Goal: Task Accomplishment & Management: Manage account settings

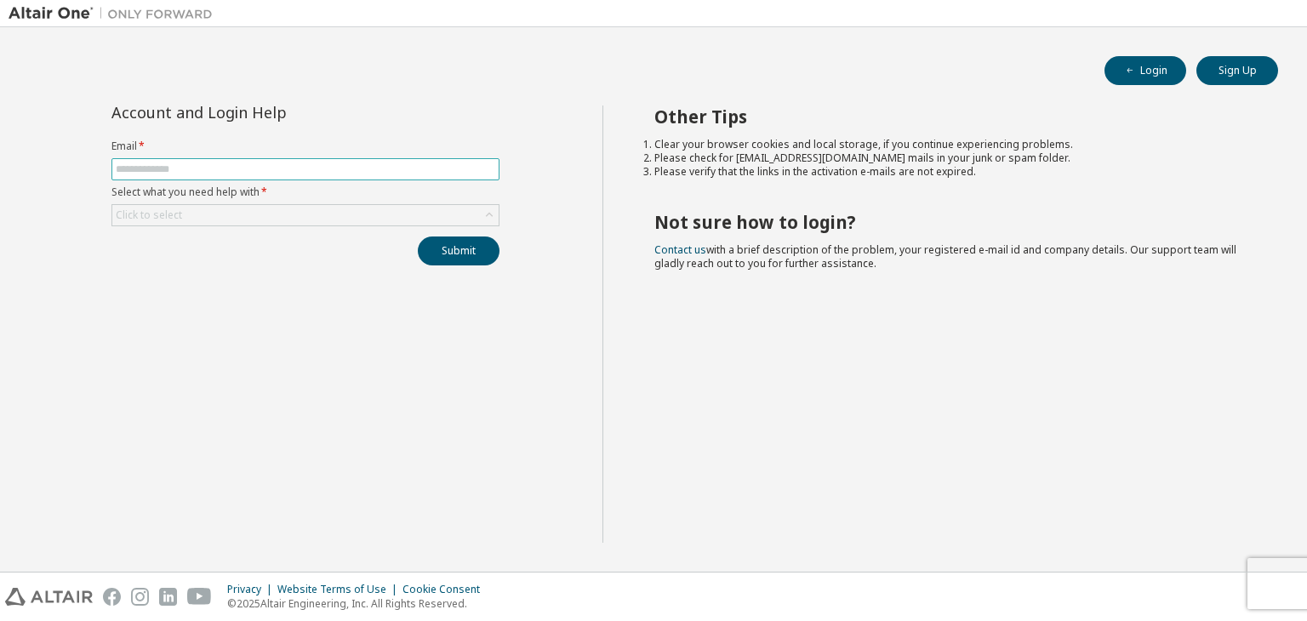
click at [291, 169] on input "text" at bounding box center [306, 170] width 380 height 14
type input "**********"
click at [268, 214] on div "Click to select" at bounding box center [305, 215] width 386 height 20
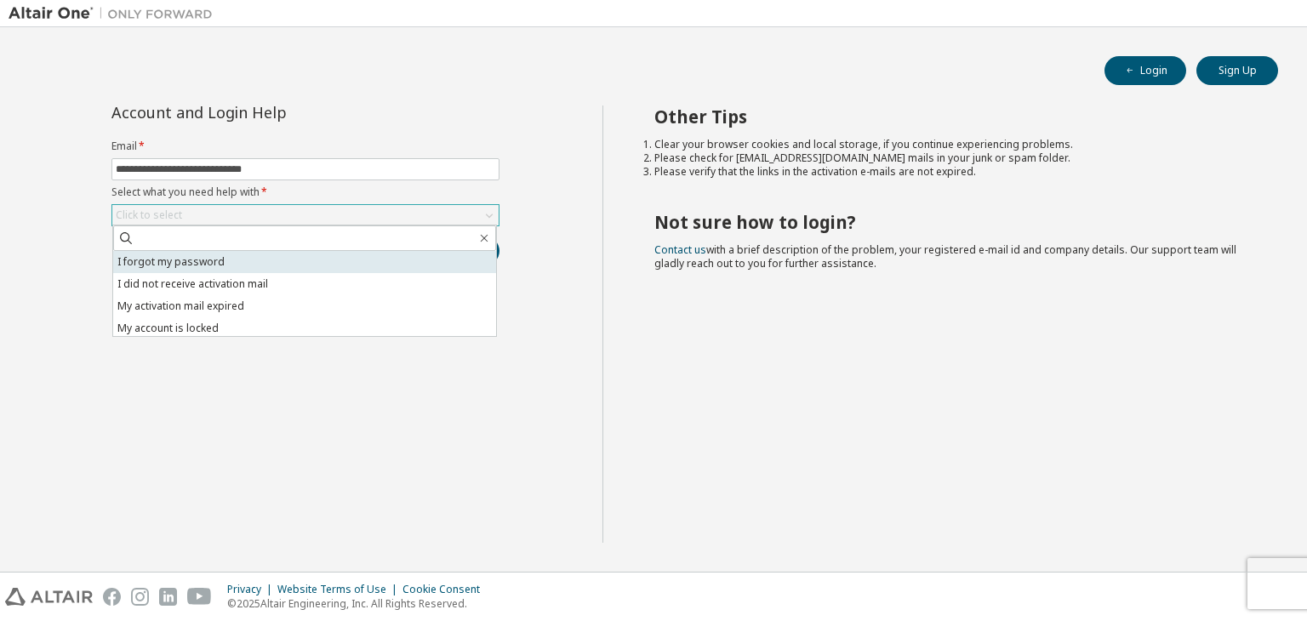
click at [256, 263] on li "I forgot my password" at bounding box center [304, 262] width 383 height 22
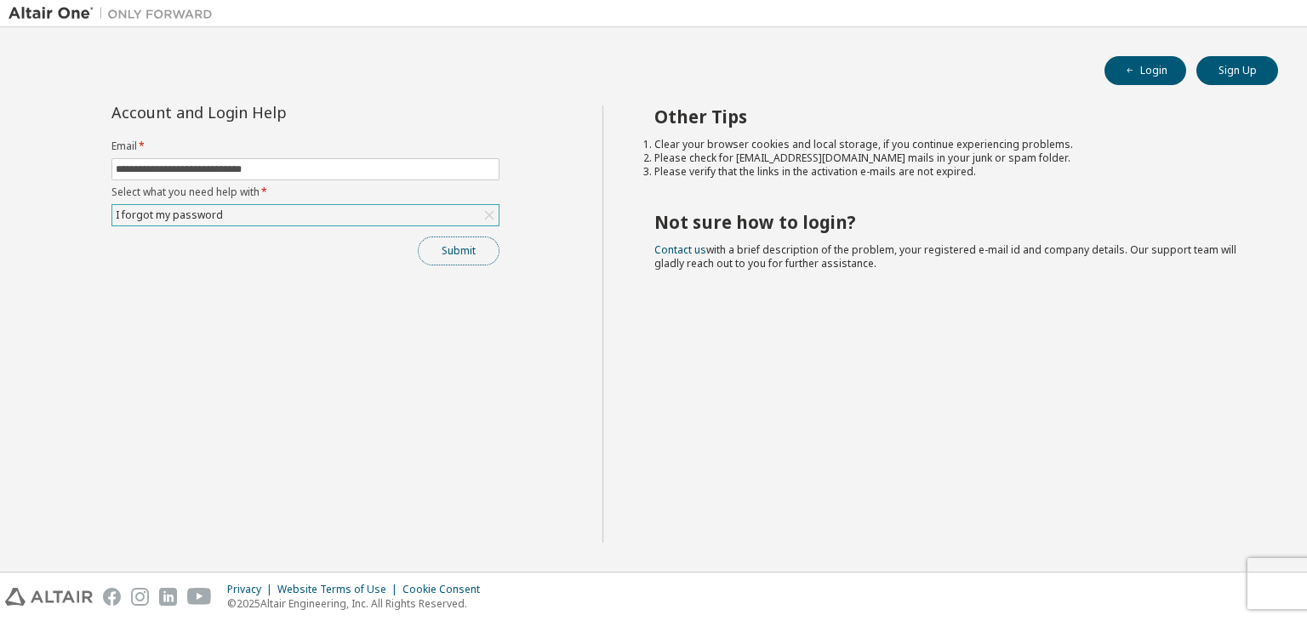
click at [473, 255] on button "Submit" at bounding box center [459, 251] width 82 height 29
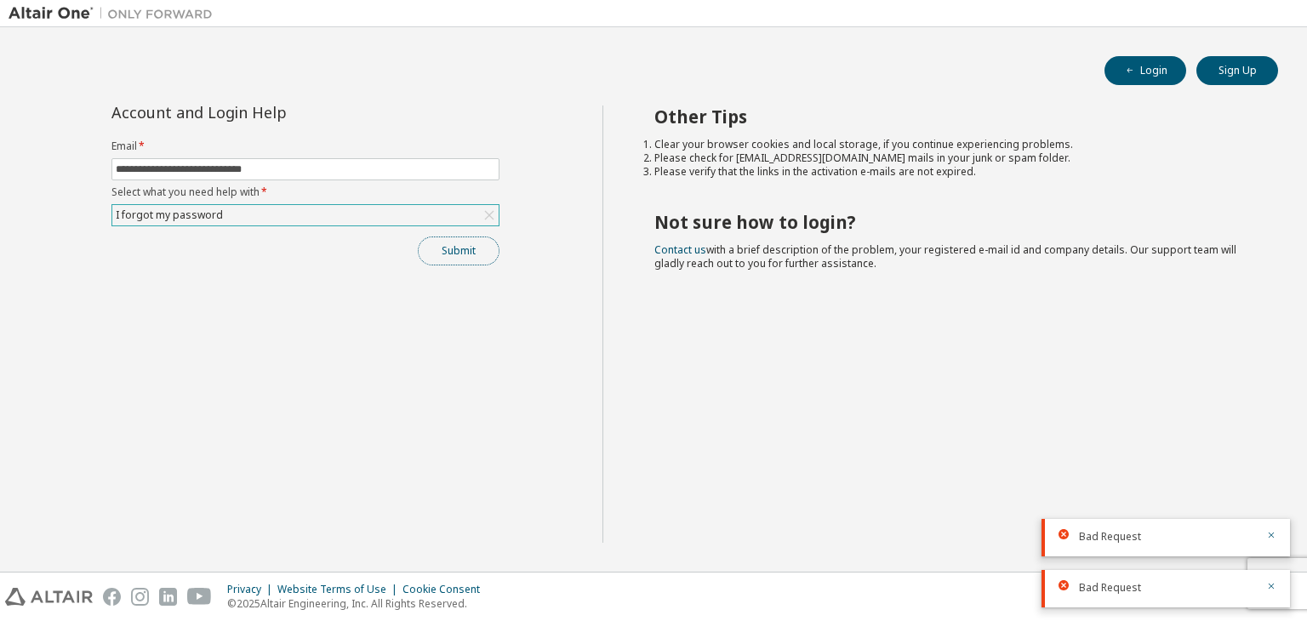
click at [462, 249] on button "Submit" at bounding box center [459, 251] width 82 height 29
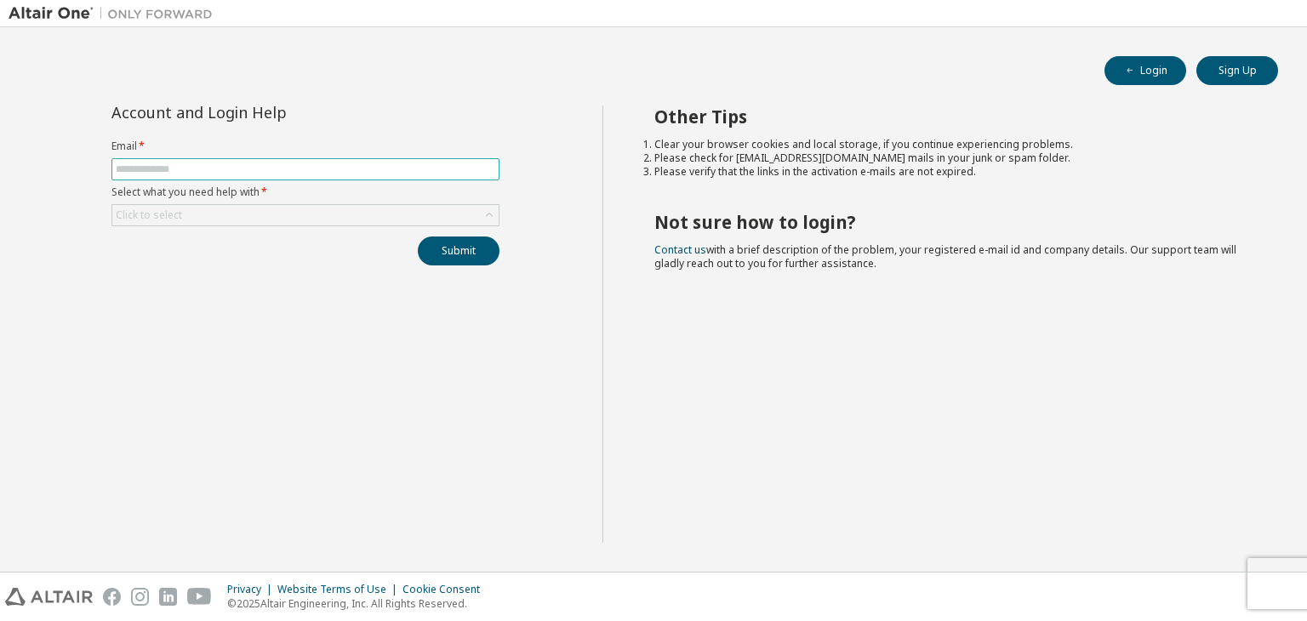
click at [325, 166] on input "text" at bounding box center [306, 170] width 380 height 14
type input "**********"
click at [320, 209] on div "Click to select" at bounding box center [305, 215] width 386 height 20
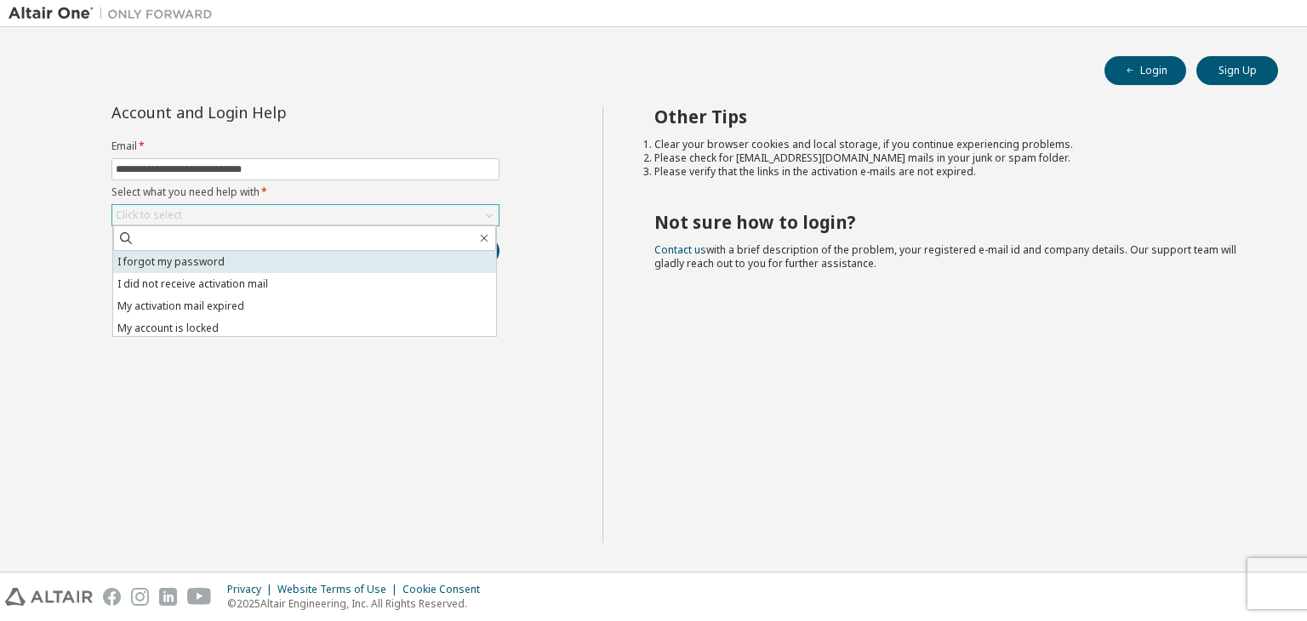
click at [249, 266] on li "I forgot my password" at bounding box center [304, 262] width 383 height 22
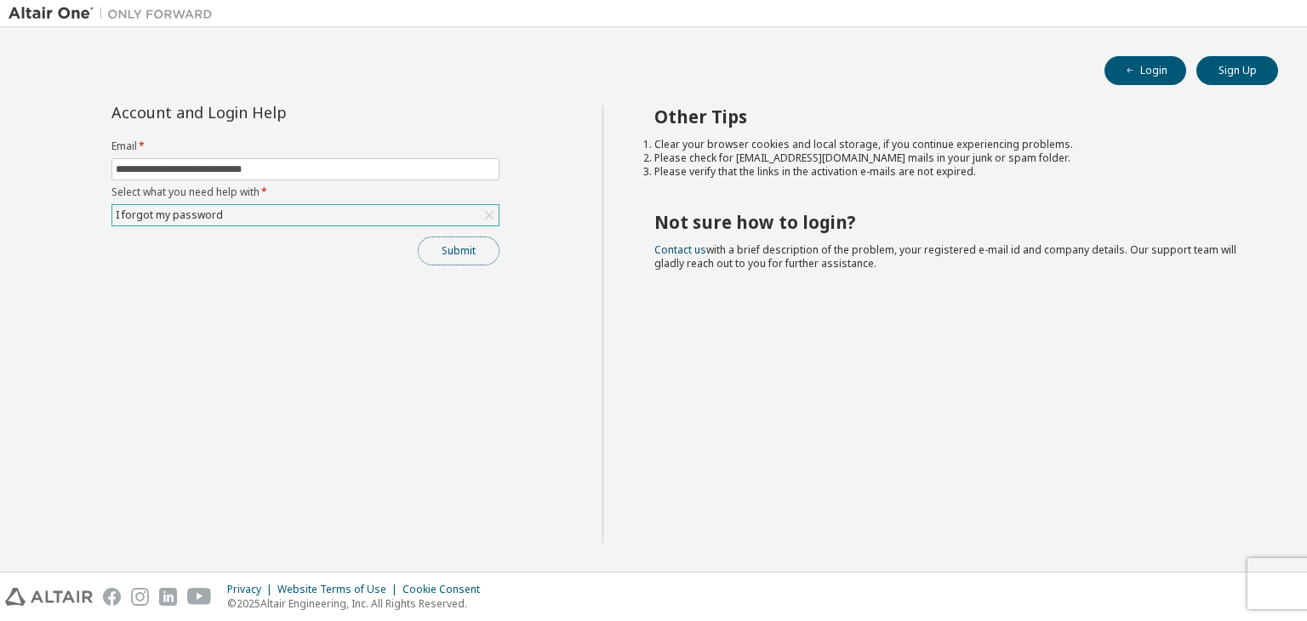
click at [460, 247] on button "Submit" at bounding box center [459, 251] width 82 height 29
click at [463, 248] on button "Submit" at bounding box center [459, 251] width 82 height 29
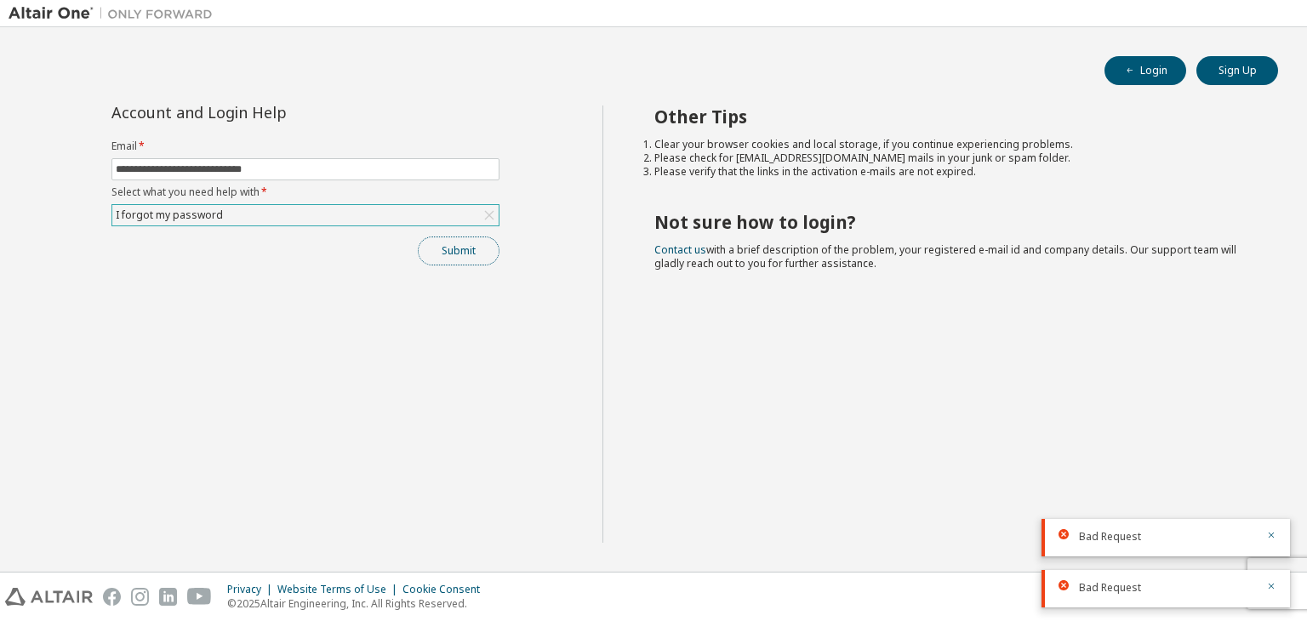
click at [463, 248] on button "Submit" at bounding box center [459, 251] width 82 height 29
click at [463, 248] on div "Submit" at bounding box center [306, 251] width 388 height 29
click at [463, 248] on button "Submit" at bounding box center [459, 251] width 82 height 29
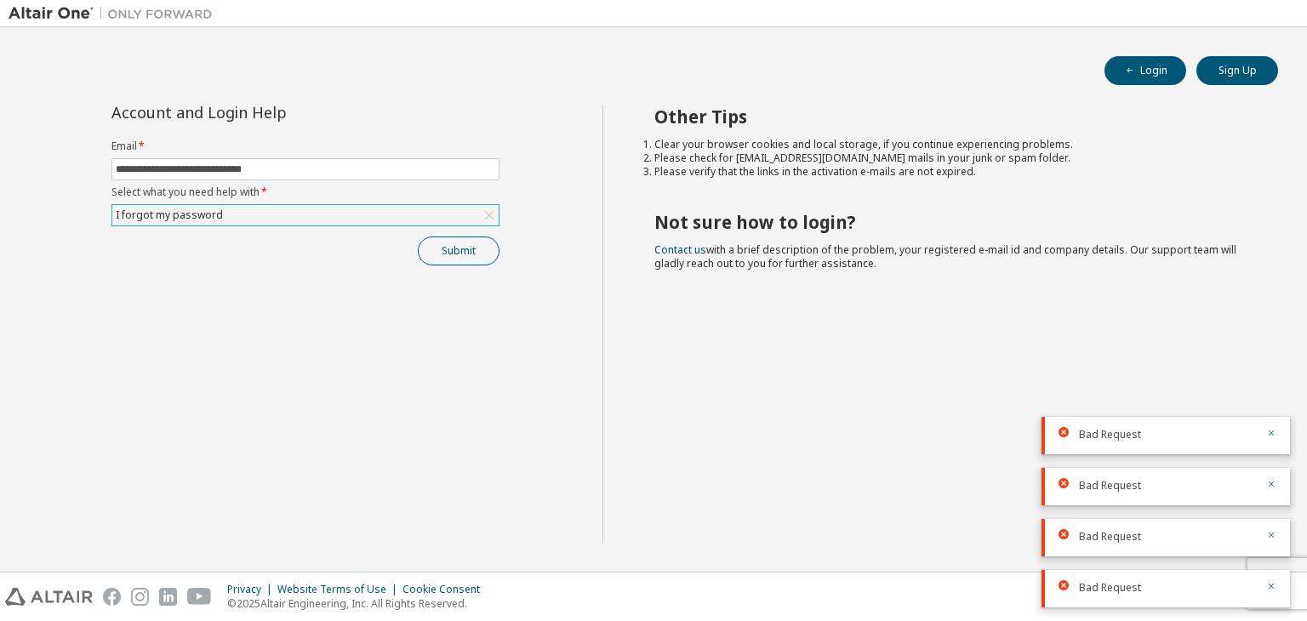
click at [463, 248] on div "Submit" at bounding box center [306, 251] width 388 height 29
click at [463, 248] on button "Submit" at bounding box center [459, 251] width 82 height 29
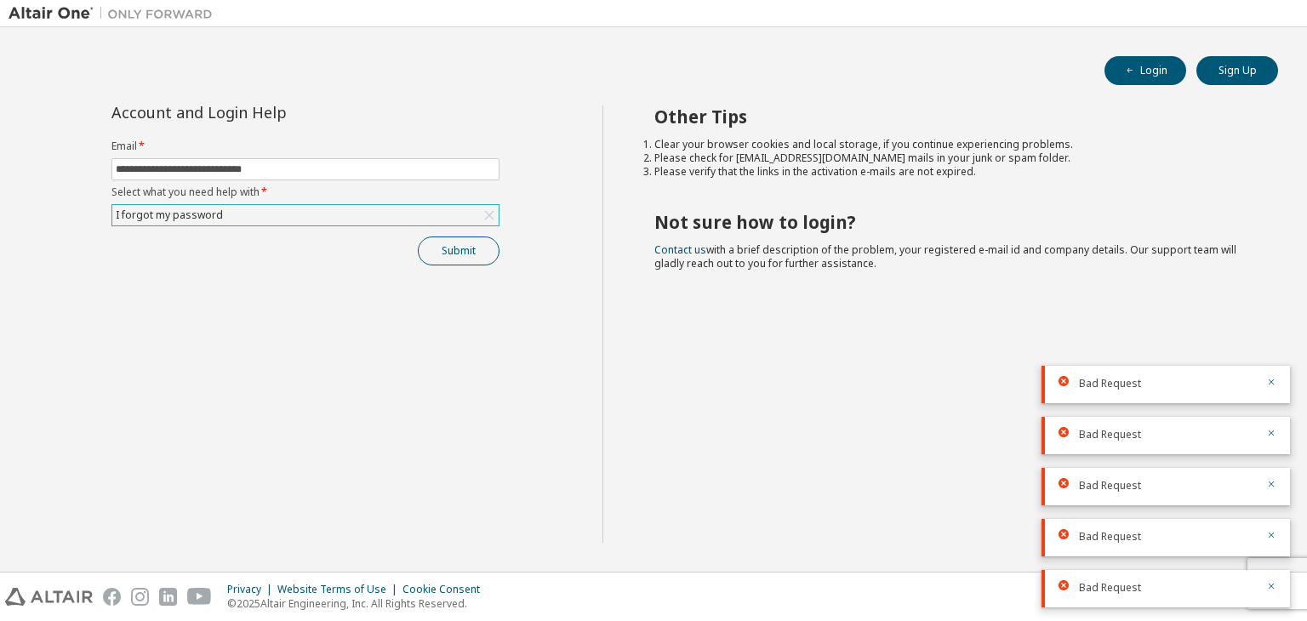
click at [463, 248] on div "Submit" at bounding box center [306, 251] width 388 height 29
click at [463, 248] on button "Submit" at bounding box center [459, 251] width 82 height 29
click at [463, 248] on div "Submit" at bounding box center [306, 251] width 388 height 29
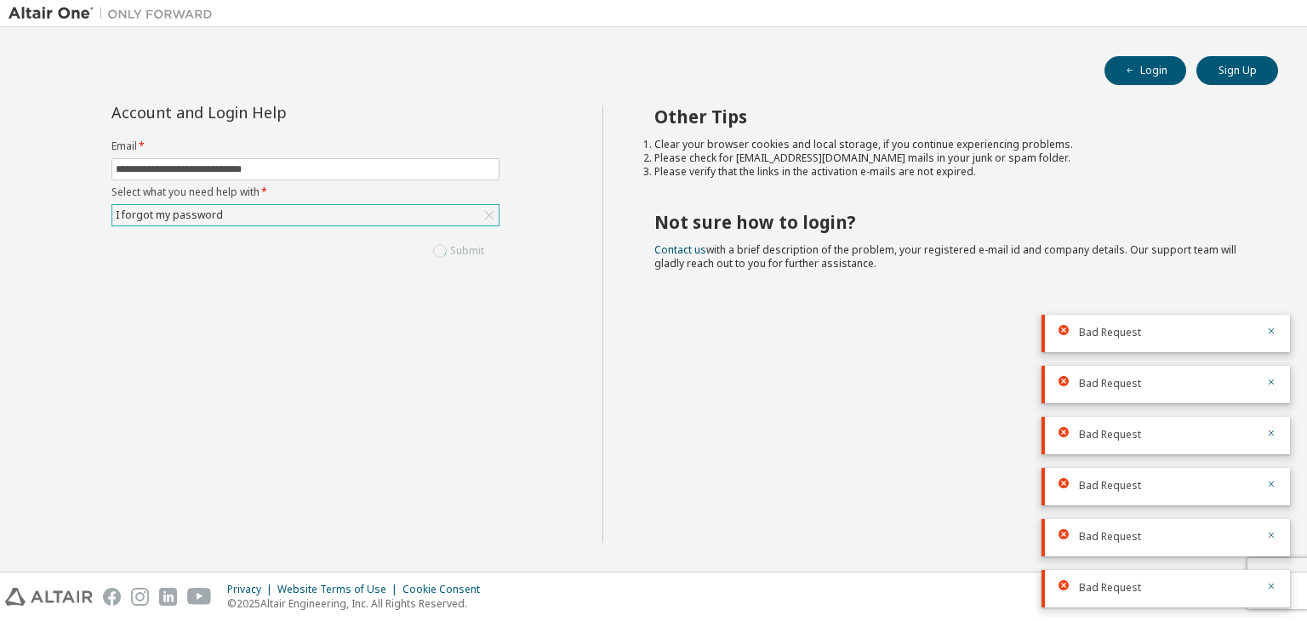
click at [463, 248] on div "Submit" at bounding box center [306, 251] width 388 height 29
click at [463, 248] on button "Submit" at bounding box center [459, 251] width 82 height 29
click at [463, 248] on div "Submit" at bounding box center [306, 251] width 388 height 29
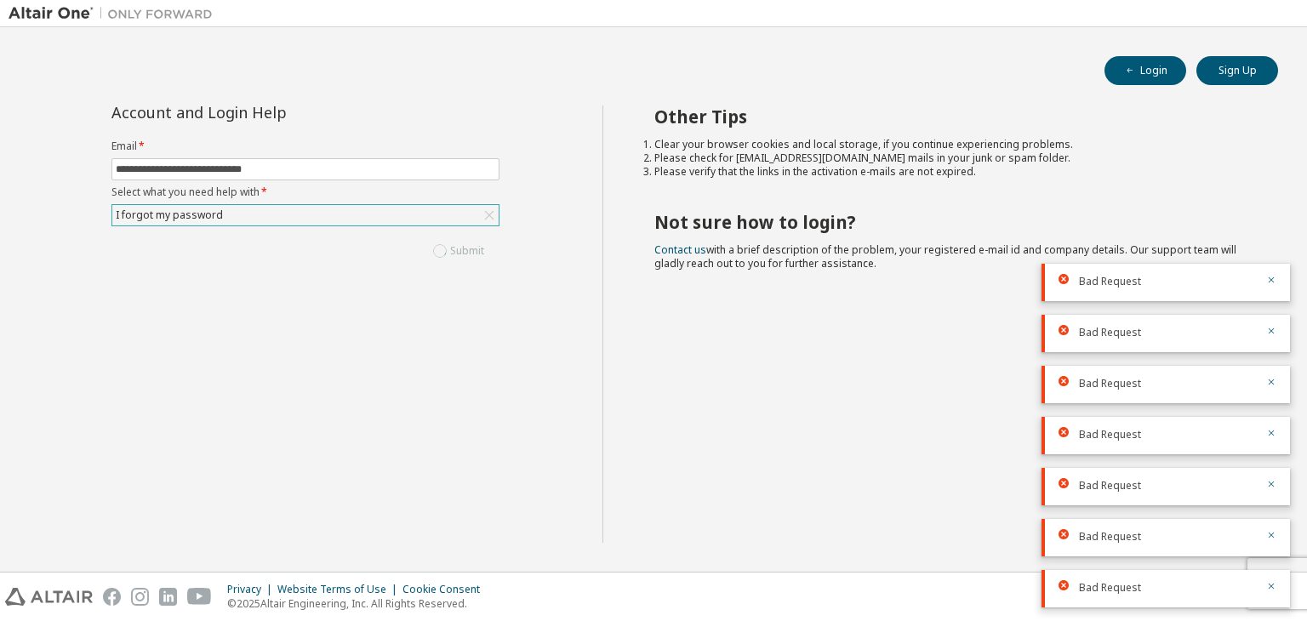
click at [463, 248] on div "Submit" at bounding box center [306, 251] width 388 height 29
click at [463, 248] on button "Submit" at bounding box center [459, 251] width 82 height 29
click at [463, 248] on div "Submit" at bounding box center [306, 251] width 388 height 29
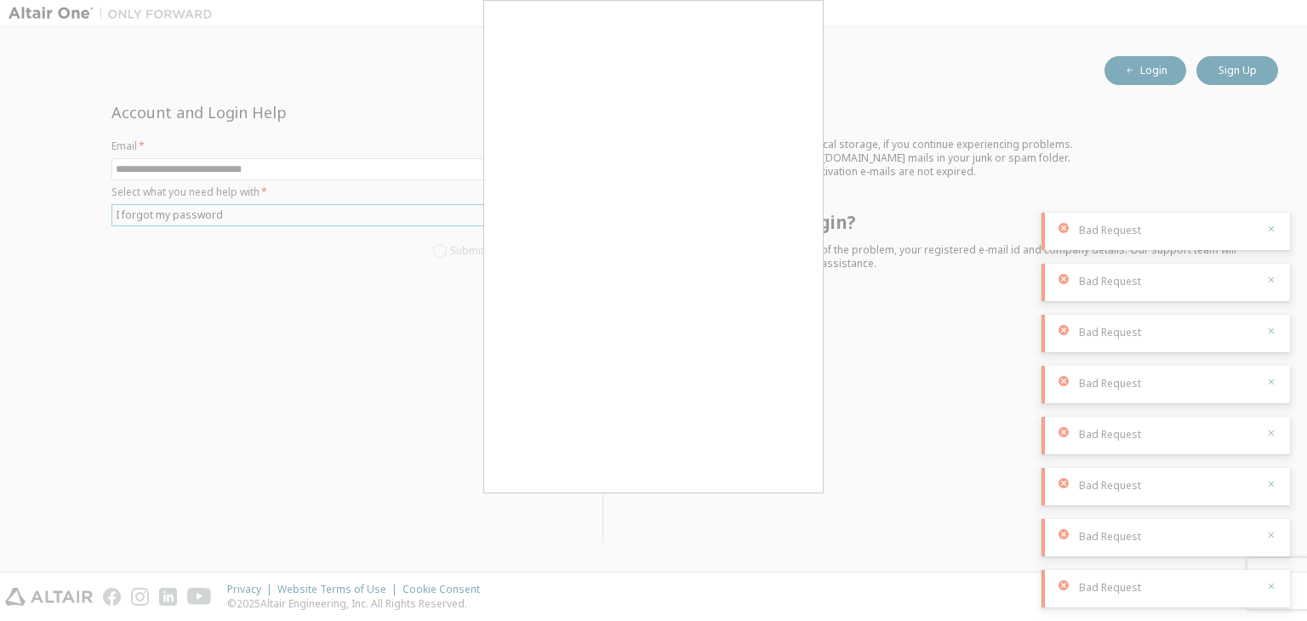
click at [463, 248] on div "Submit" at bounding box center [306, 251] width 388 height 29
click at [463, 248] on body "**********" at bounding box center [653, 310] width 1307 height 621
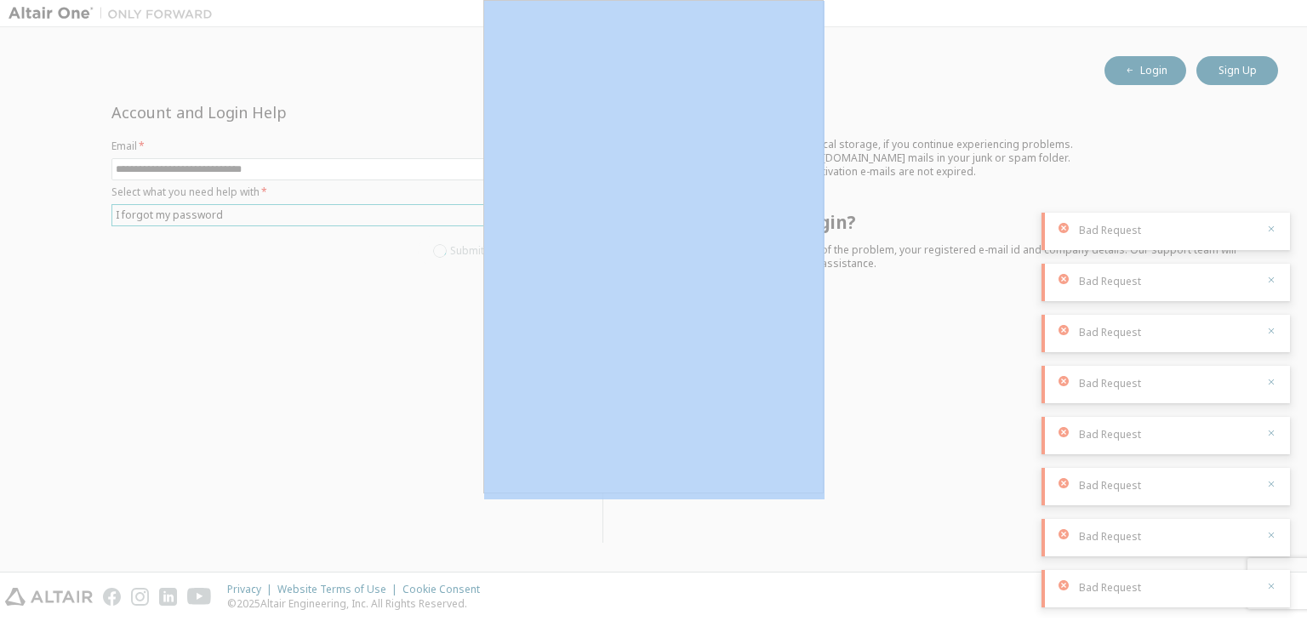
click at [463, 248] on div at bounding box center [653, 310] width 1307 height 621
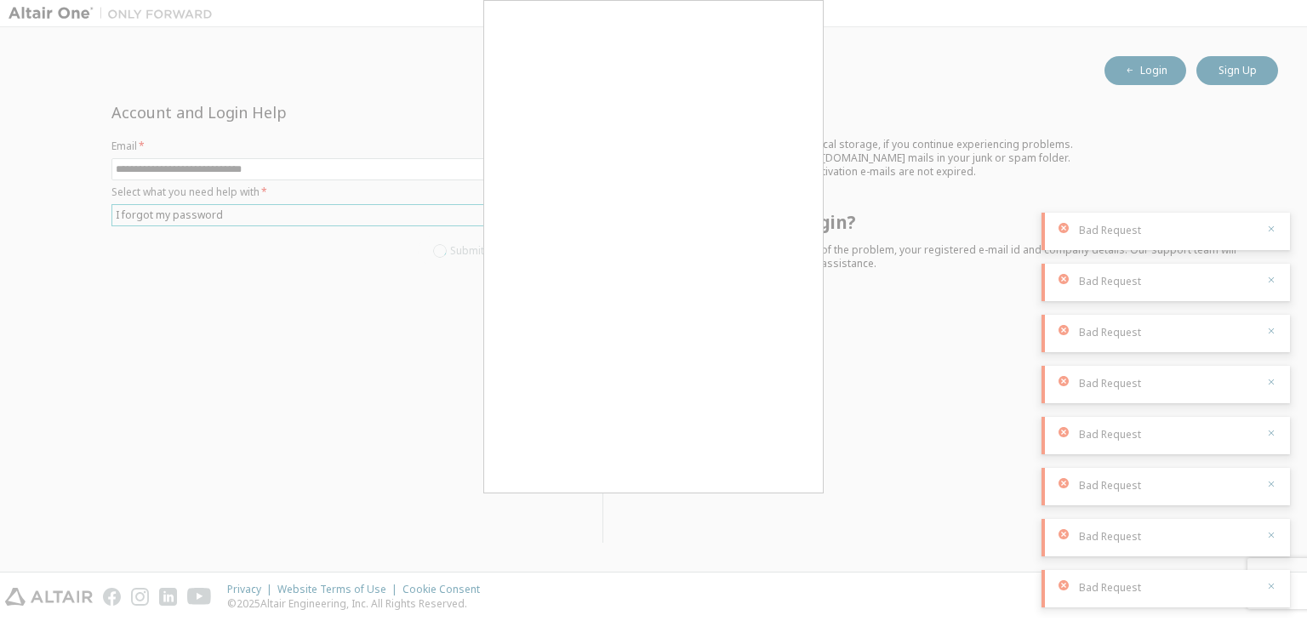
click at [463, 248] on div "Submit" at bounding box center [306, 251] width 388 height 29
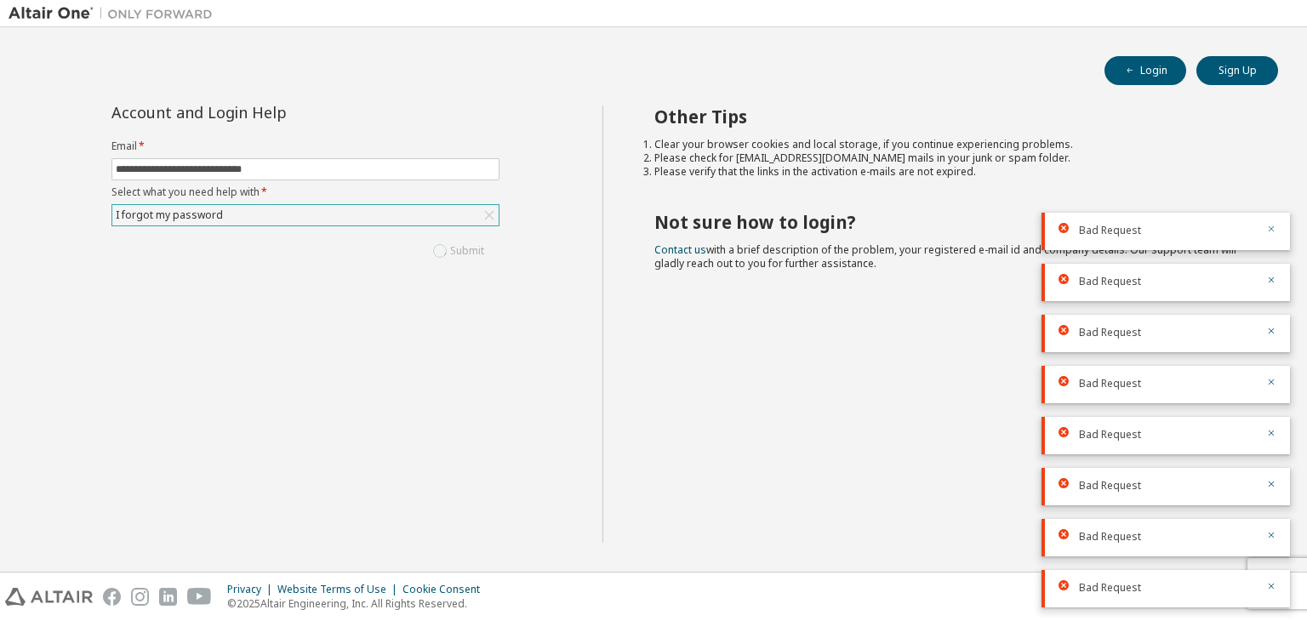
click at [1273, 227] on icon "button" at bounding box center [1272, 229] width 6 height 6
click at [1263, 277] on div at bounding box center [1266, 281] width 20 height 15
click at [1272, 275] on icon "button" at bounding box center [1272, 280] width 10 height 10
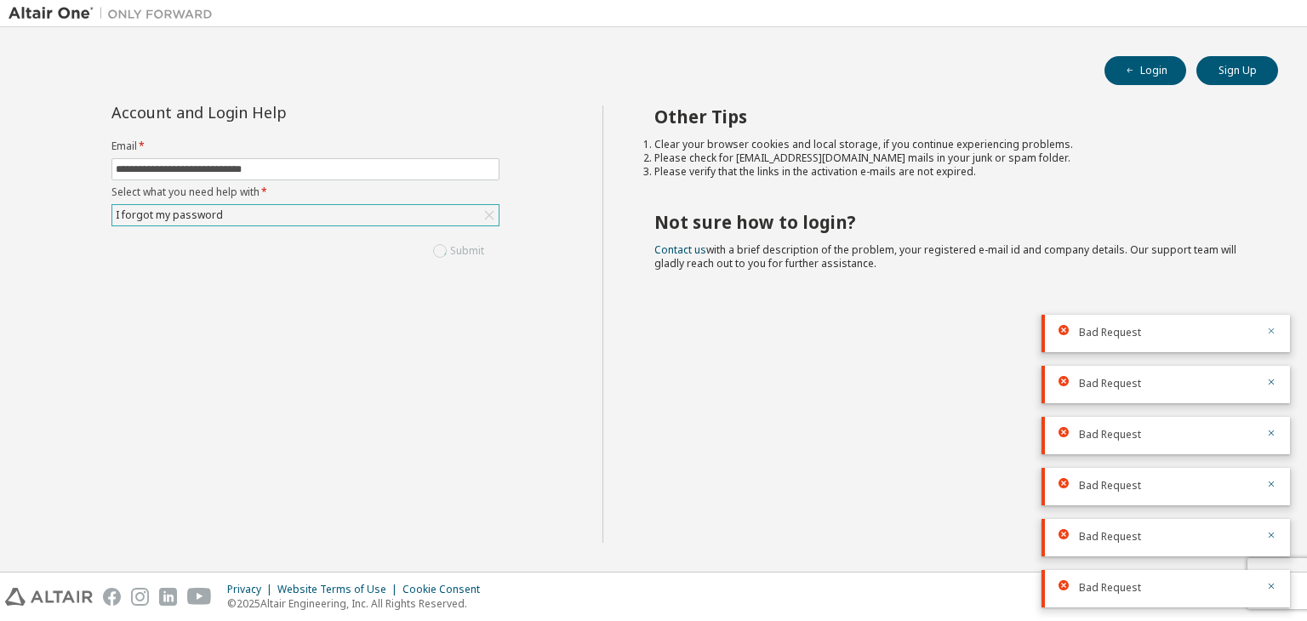
click at [1270, 329] on icon "button" at bounding box center [1272, 332] width 6 height 6
click at [1268, 378] on icon "button" at bounding box center [1272, 382] width 10 height 10
click at [1273, 435] on icon "button" at bounding box center [1272, 434] width 6 height 6
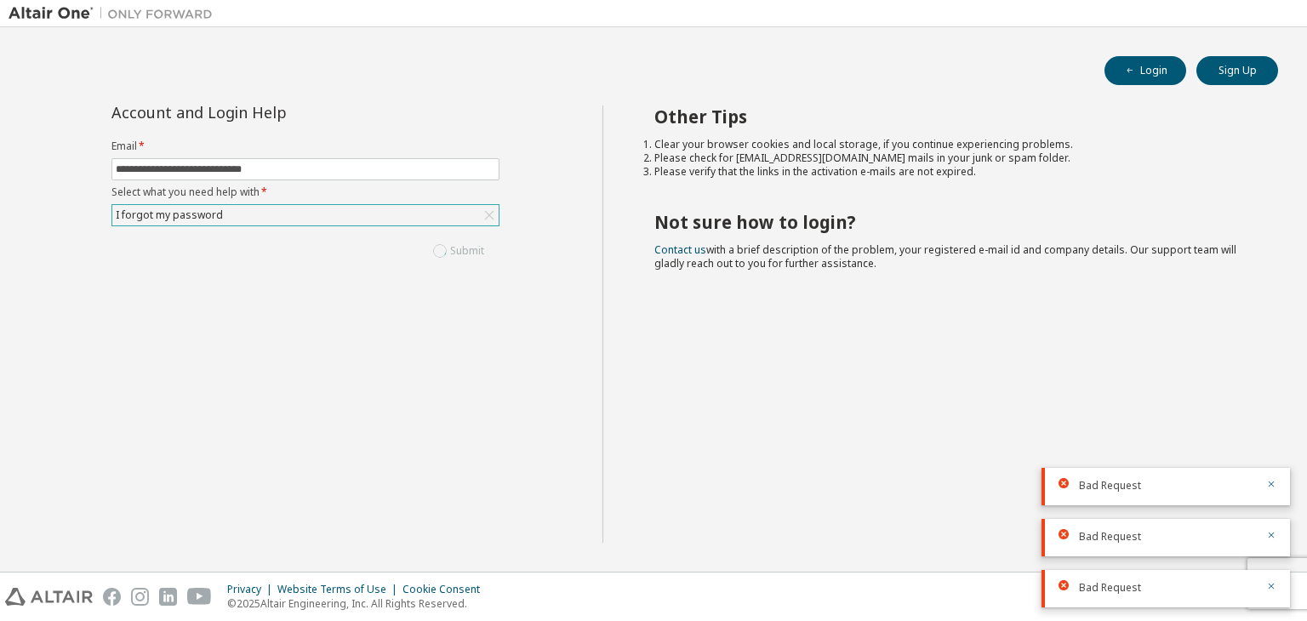
click at [1273, 495] on div "Bad Request" at bounding box center [1166, 486] width 249 height 37
click at [1270, 488] on icon "button" at bounding box center [1272, 484] width 10 height 10
click at [1267, 535] on icon "button" at bounding box center [1272, 535] width 10 height 10
click at [1267, 588] on icon "button" at bounding box center [1272, 586] width 10 height 10
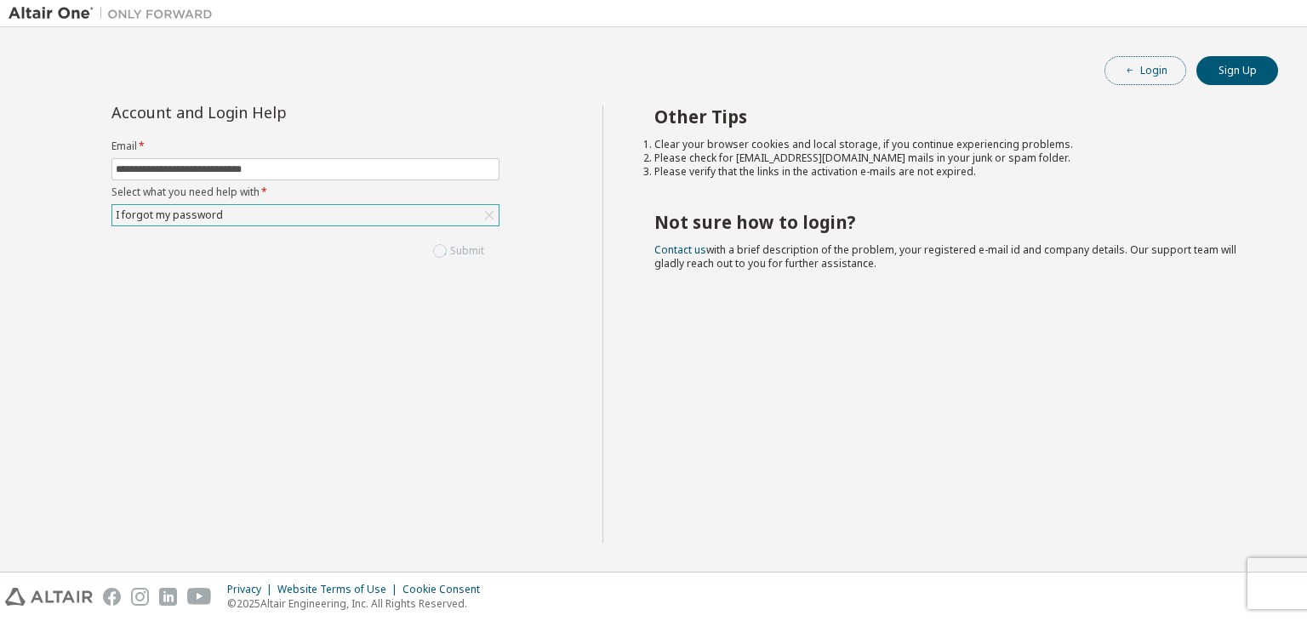
click at [1158, 72] on button "Login" at bounding box center [1146, 70] width 82 height 29
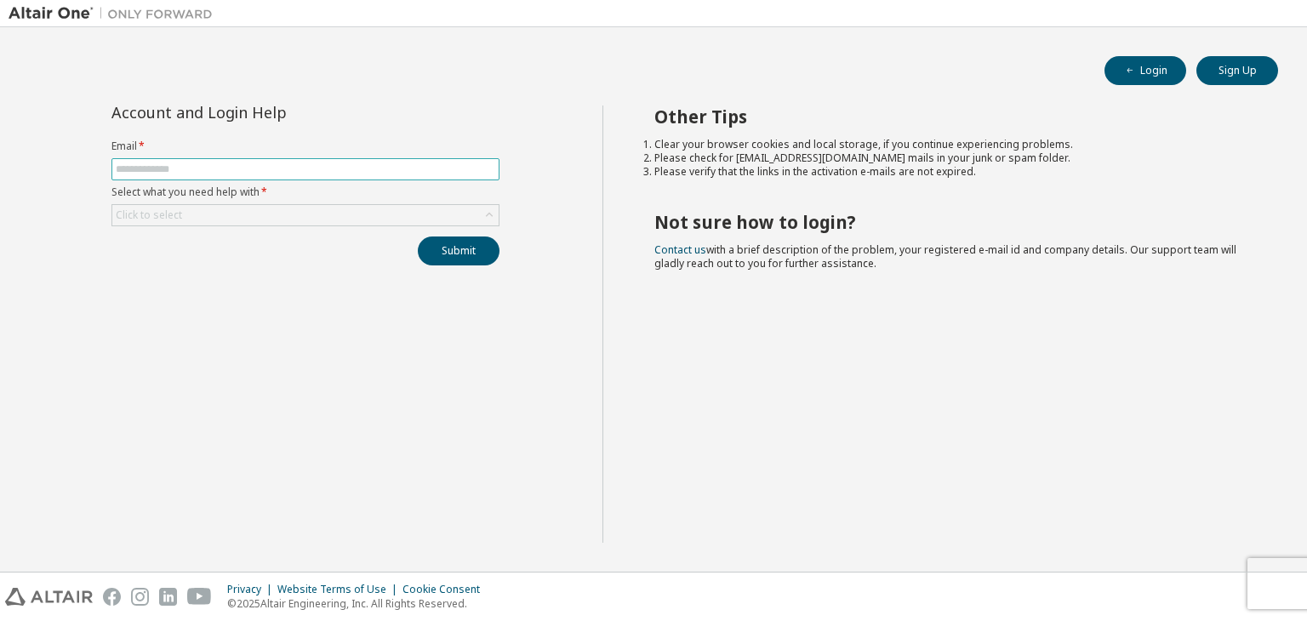
click at [435, 168] on input "text" at bounding box center [306, 170] width 380 height 14
type input "**********"
click at [358, 214] on div "Click to select" at bounding box center [305, 215] width 386 height 20
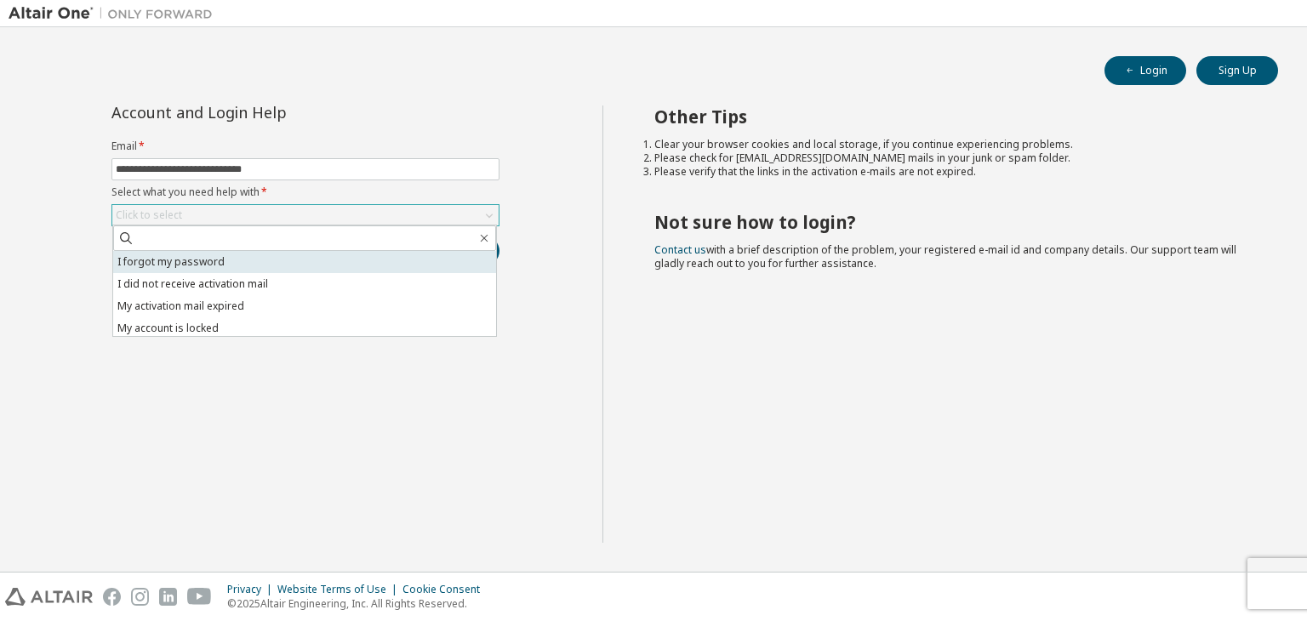
click at [289, 259] on li "I forgot my password" at bounding box center [304, 262] width 383 height 22
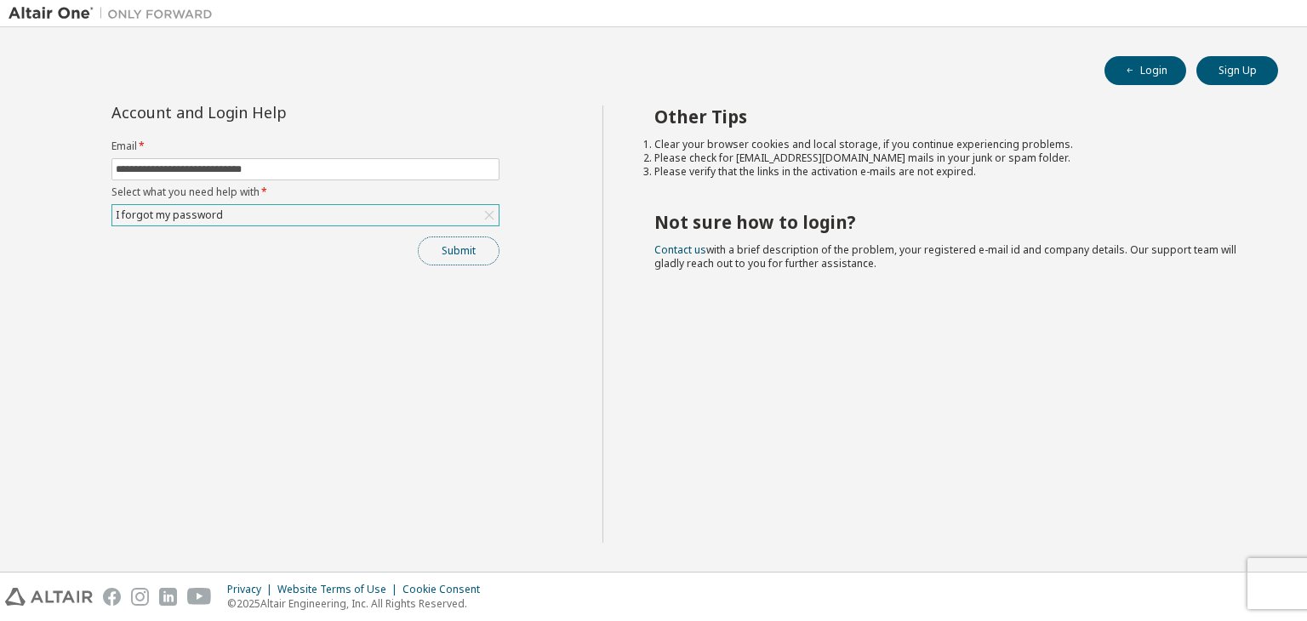
click at [484, 255] on button "Submit" at bounding box center [459, 251] width 82 height 29
click at [480, 245] on button "Submit" at bounding box center [459, 251] width 82 height 29
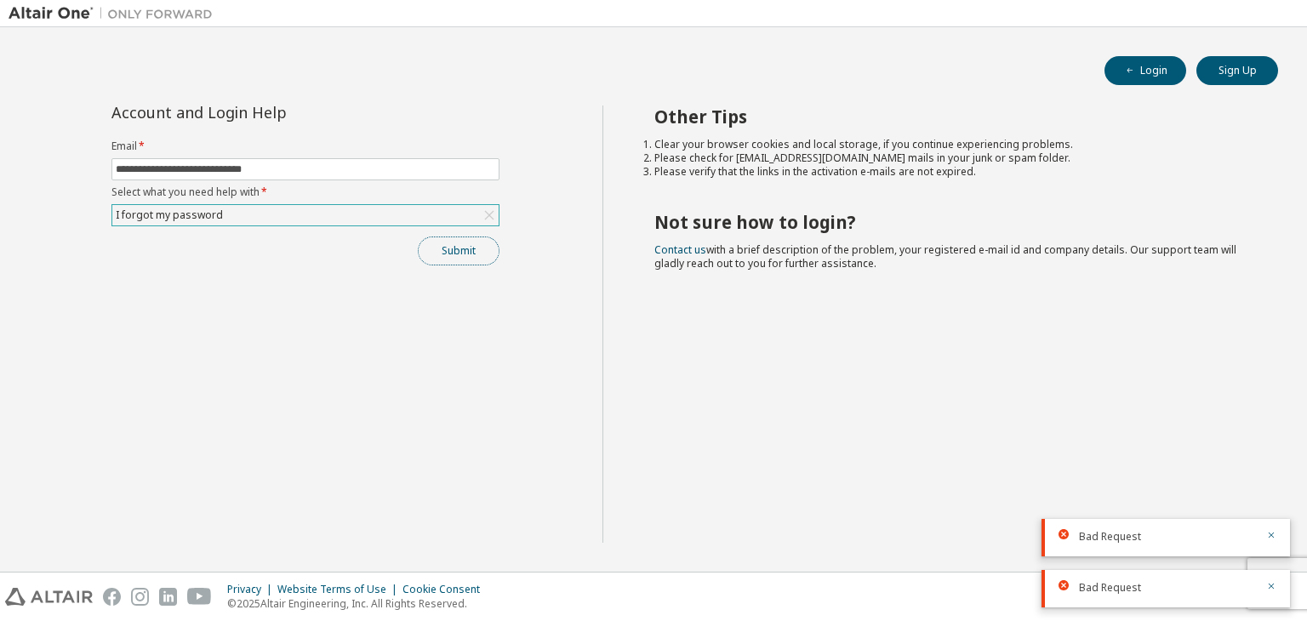
click at [463, 248] on button "Submit" at bounding box center [459, 251] width 82 height 29
